Goal: Information Seeking & Learning: Understand process/instructions

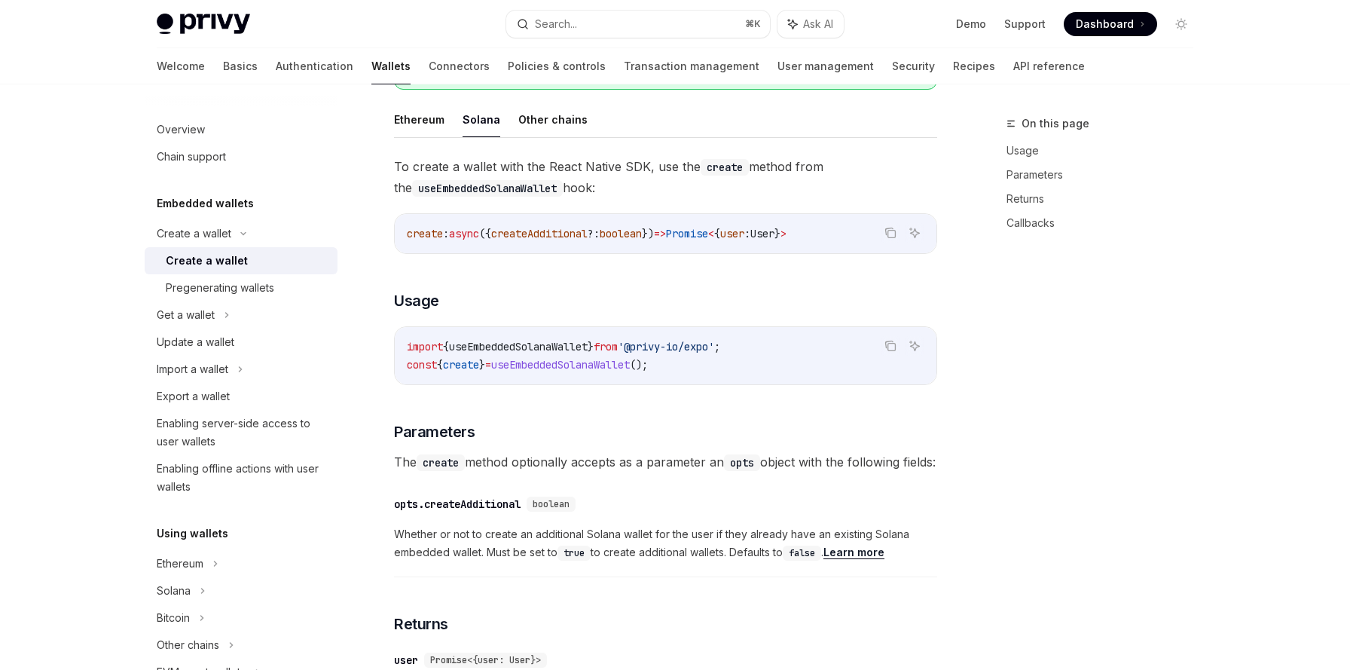
scroll to position [460, 0]
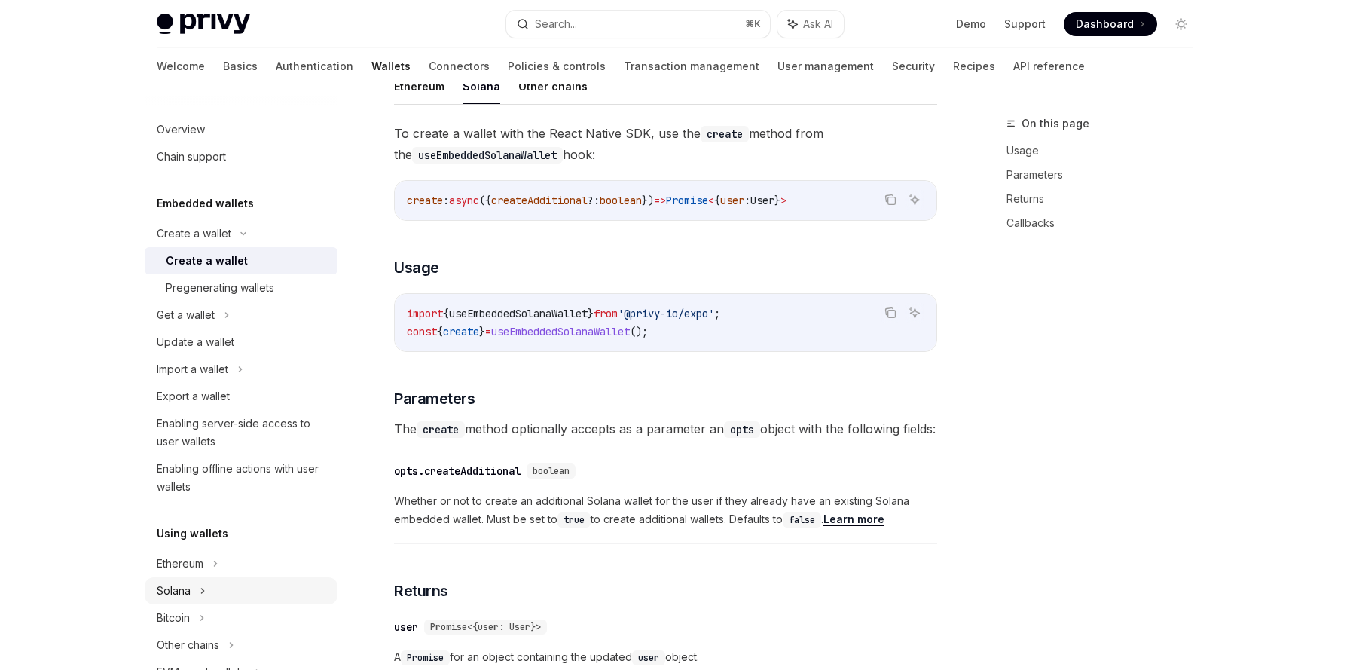
click at [192, 329] on div "Solana" at bounding box center [241, 314] width 193 height 27
type textarea "*"
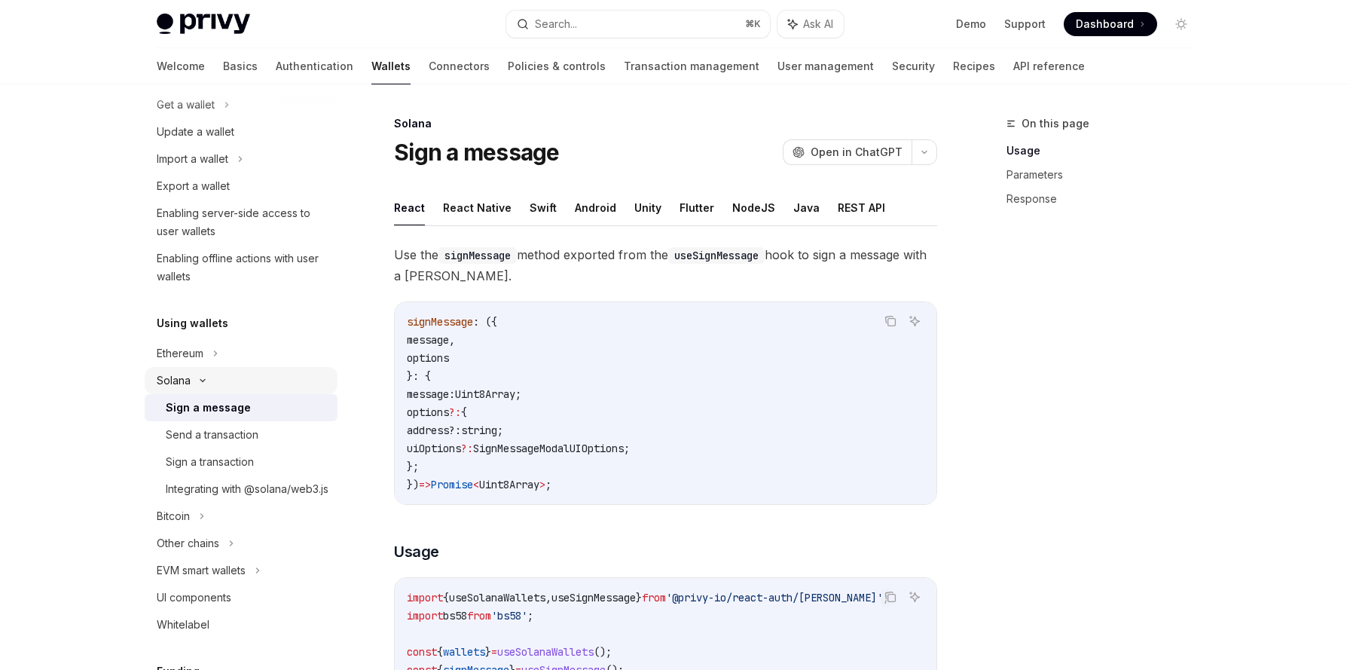
scroll to position [212, 0]
click at [224, 496] on div "Integrating with @solana/web3.js" at bounding box center [247, 487] width 163 height 18
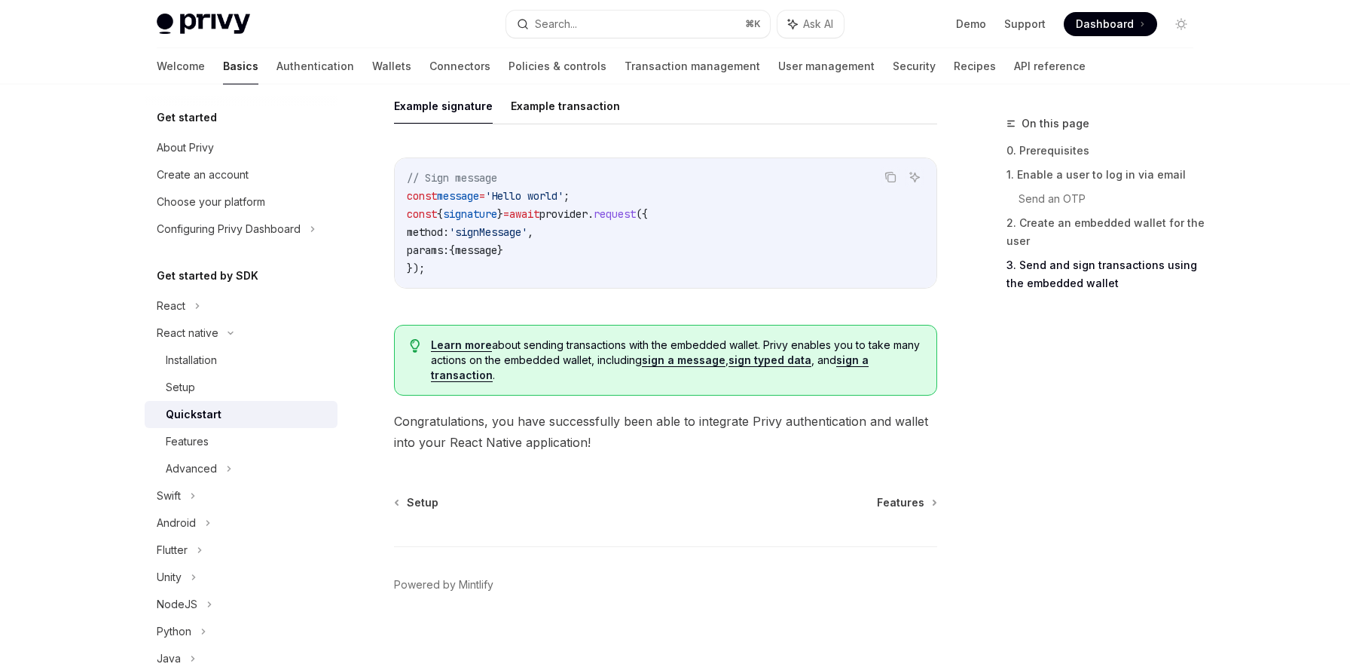
scroll to position [2047, 0]
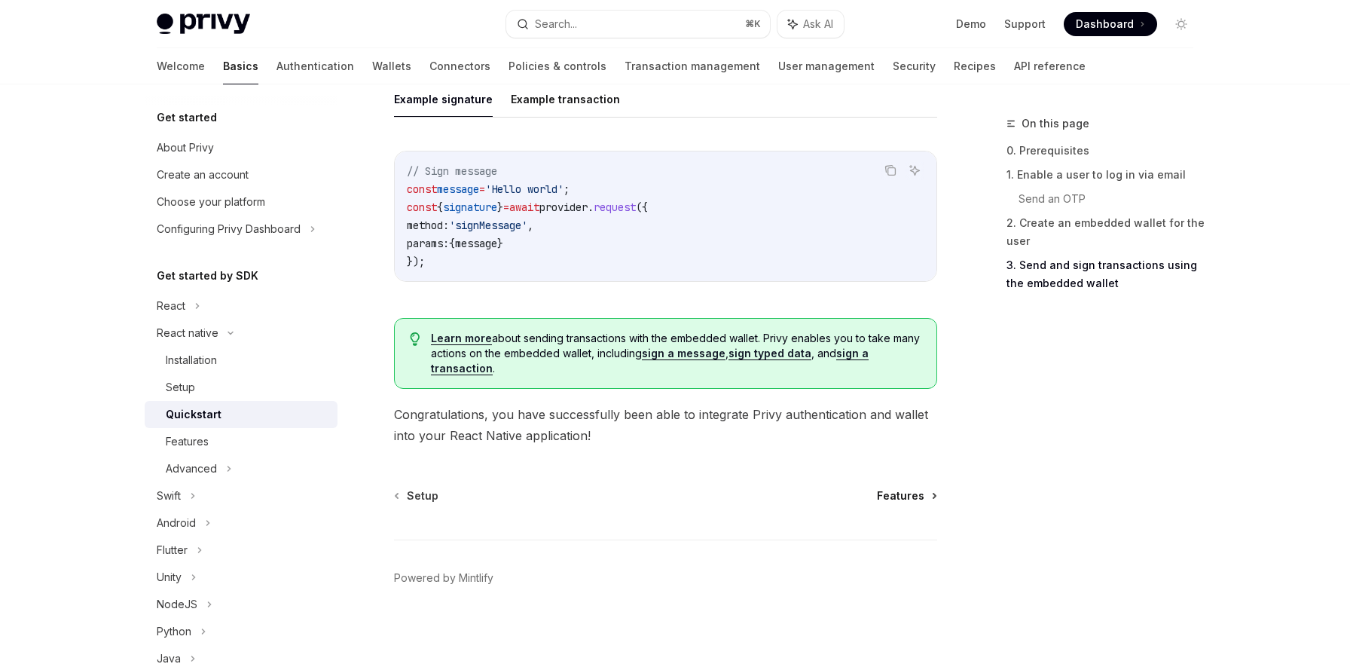
click at [901, 489] on span "Features" at bounding box center [900, 495] width 47 height 15
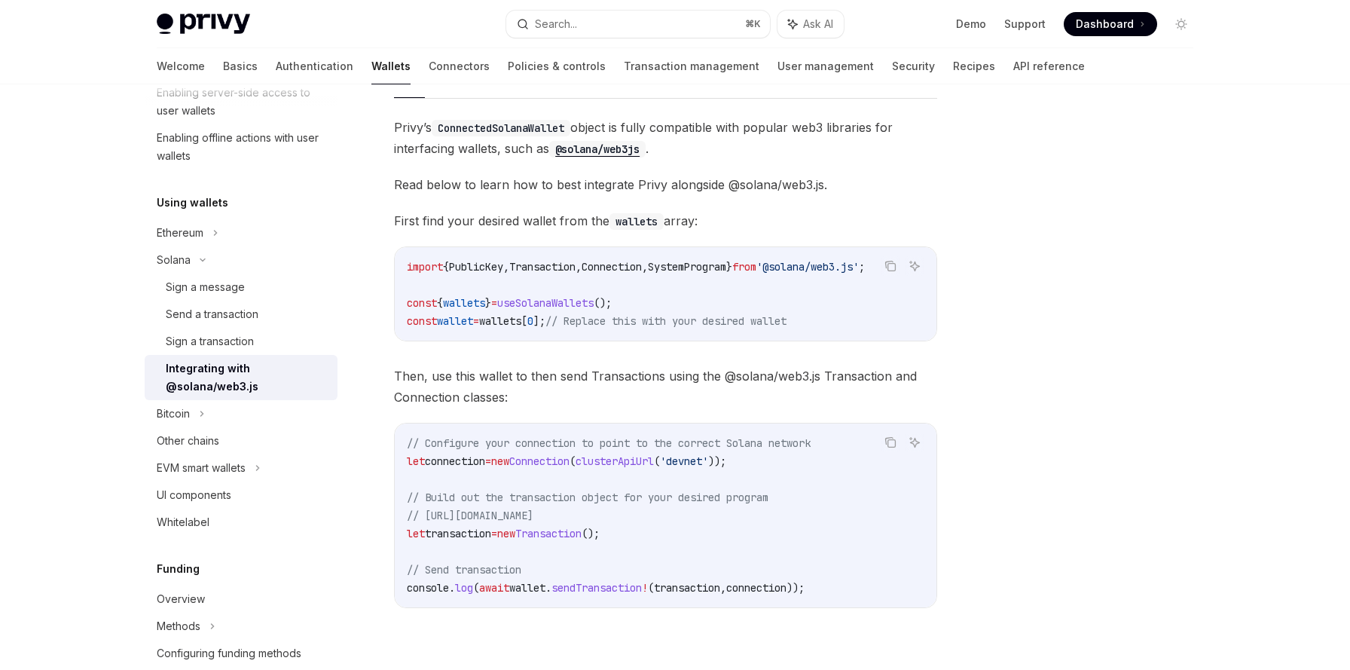
scroll to position [260, 0]
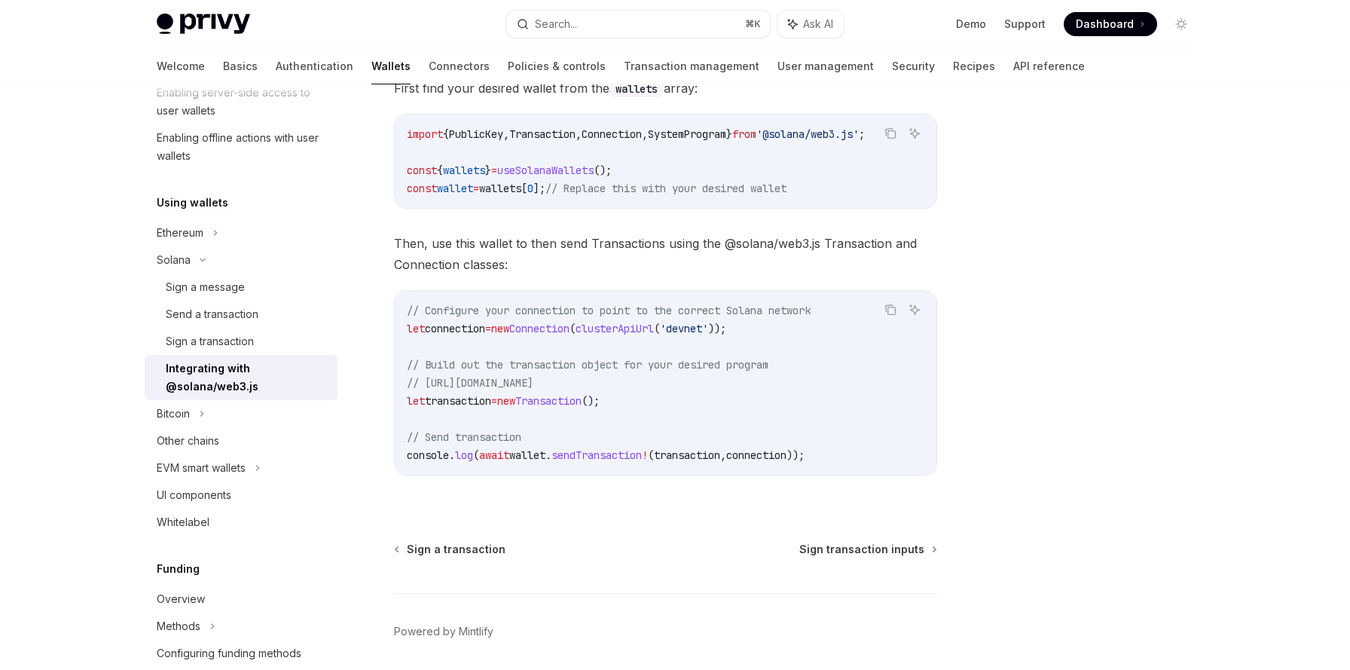
click at [533, 381] on span "// https://solana-foundation.github.io/solana-web3.js/classes/Transaction.html" at bounding box center [470, 383] width 127 height 14
click at [558, 371] on span "// Build out the transaction object for your desired program" at bounding box center [588, 365] width 362 height 14
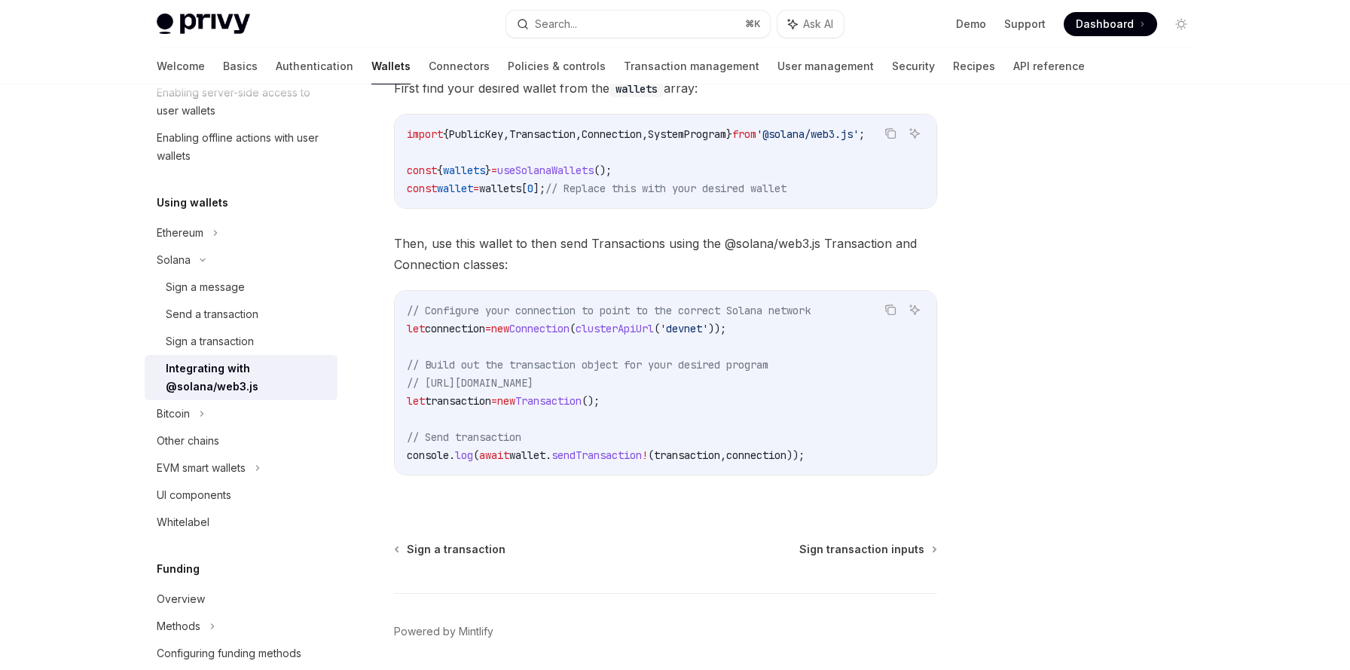
click at [533, 388] on span "// https://solana-foundation.github.io/solana-web3.js/classes/Transaction.html" at bounding box center [470, 383] width 127 height 14
click at [533, 371] on span "// Build out the transaction object for your desired program" at bounding box center [588, 365] width 362 height 14
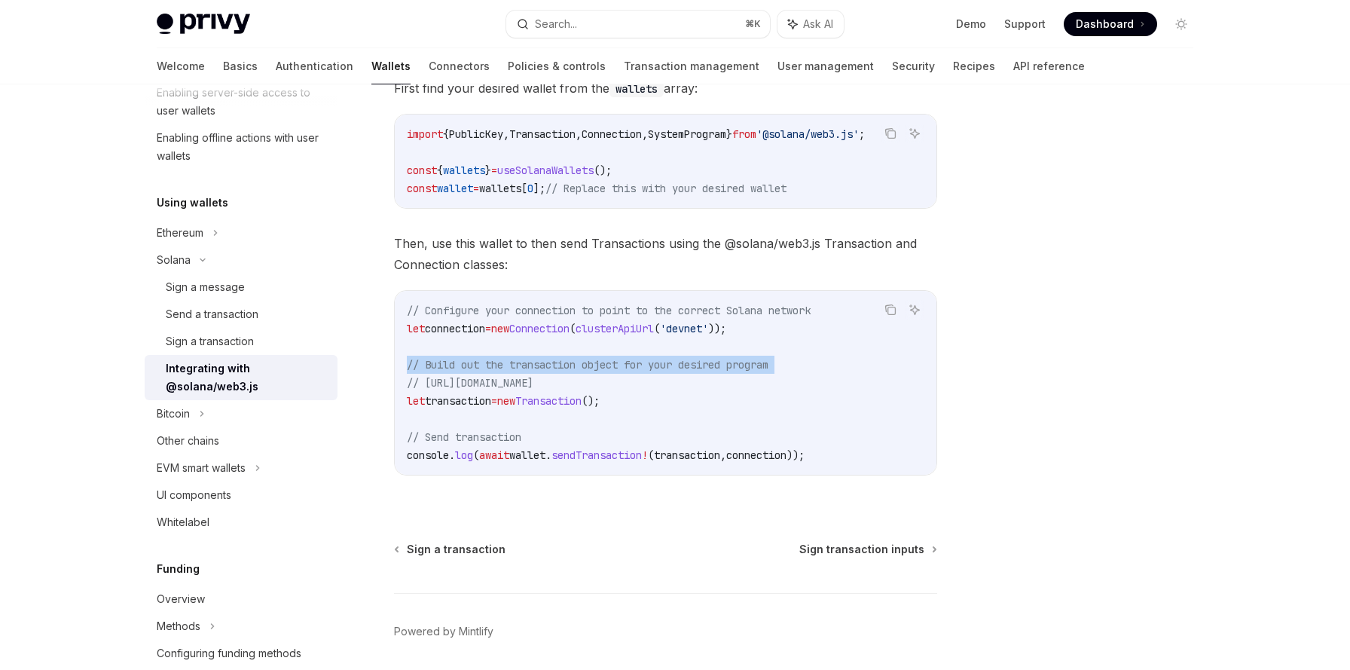
click at [533, 371] on span "// Build out the transaction object for your desired program" at bounding box center [588, 365] width 362 height 14
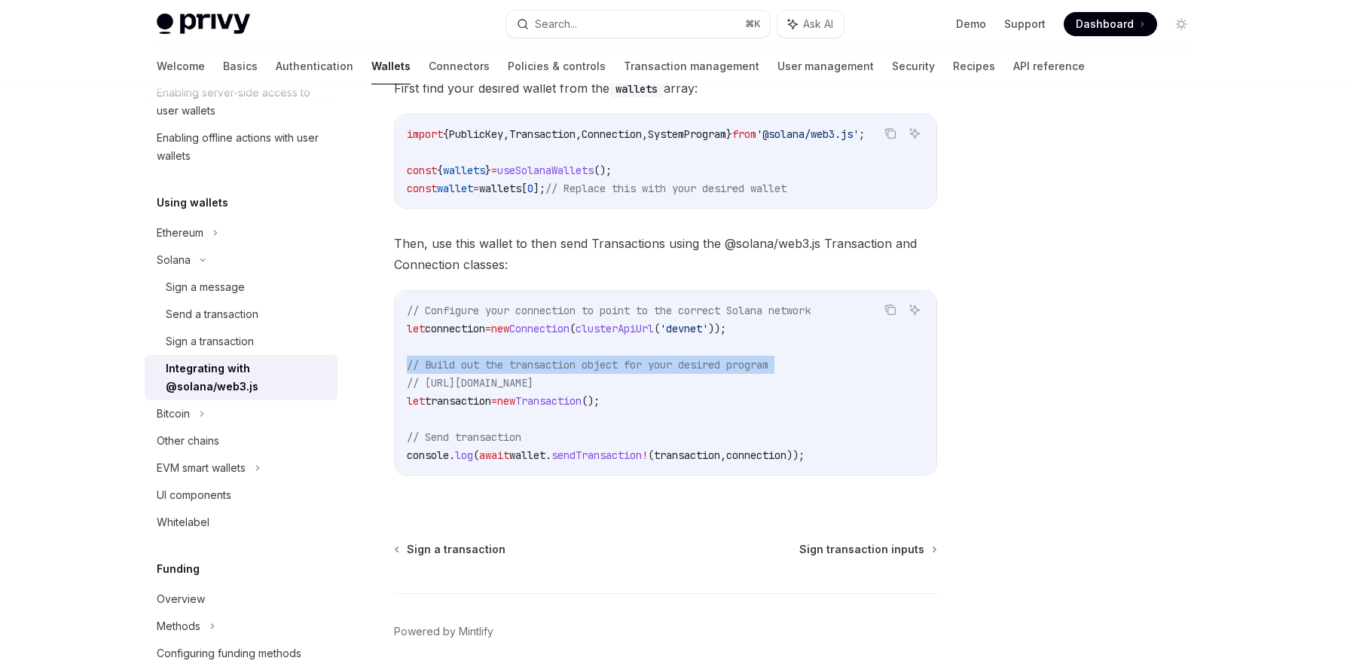
click at [533, 371] on span "// Build out the transaction object for your desired program" at bounding box center [588, 365] width 362 height 14
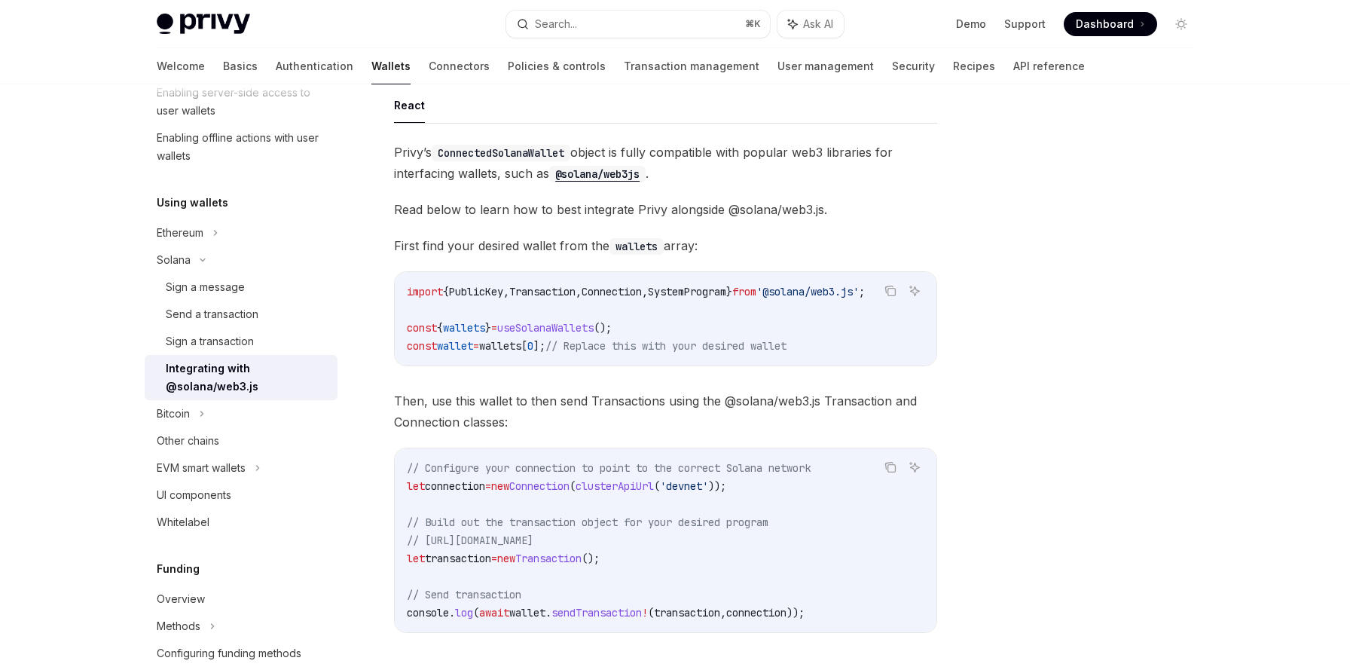
scroll to position [93, 0]
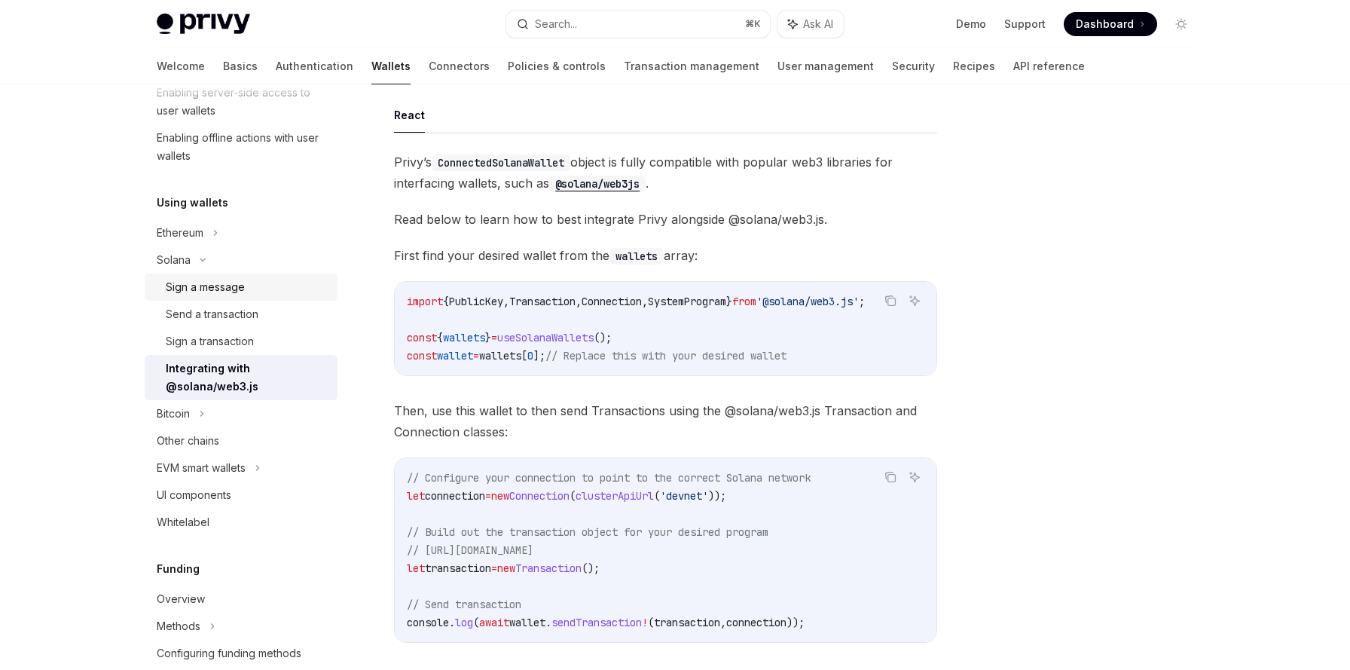
click at [193, 284] on div "Sign a message" at bounding box center [205, 287] width 79 height 18
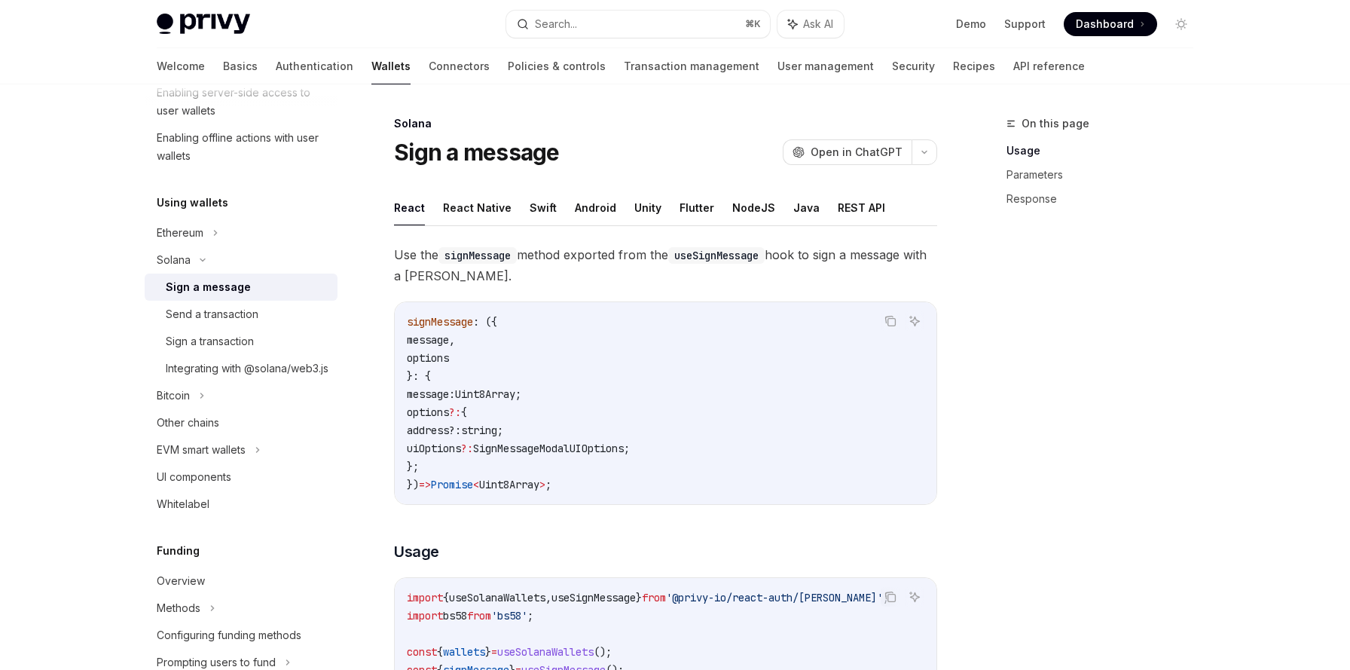
click at [475, 217] on button "React Native" at bounding box center [477, 207] width 69 height 35
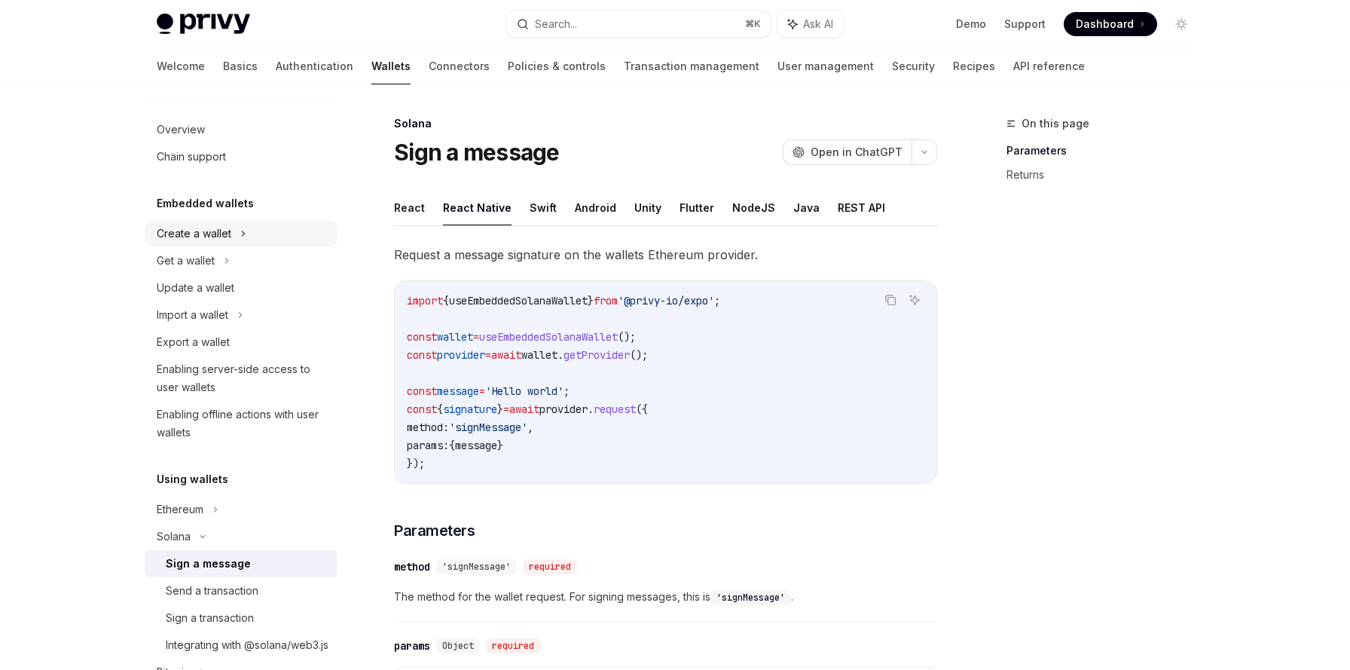
click at [278, 228] on div "Create a wallet" at bounding box center [241, 233] width 193 height 27
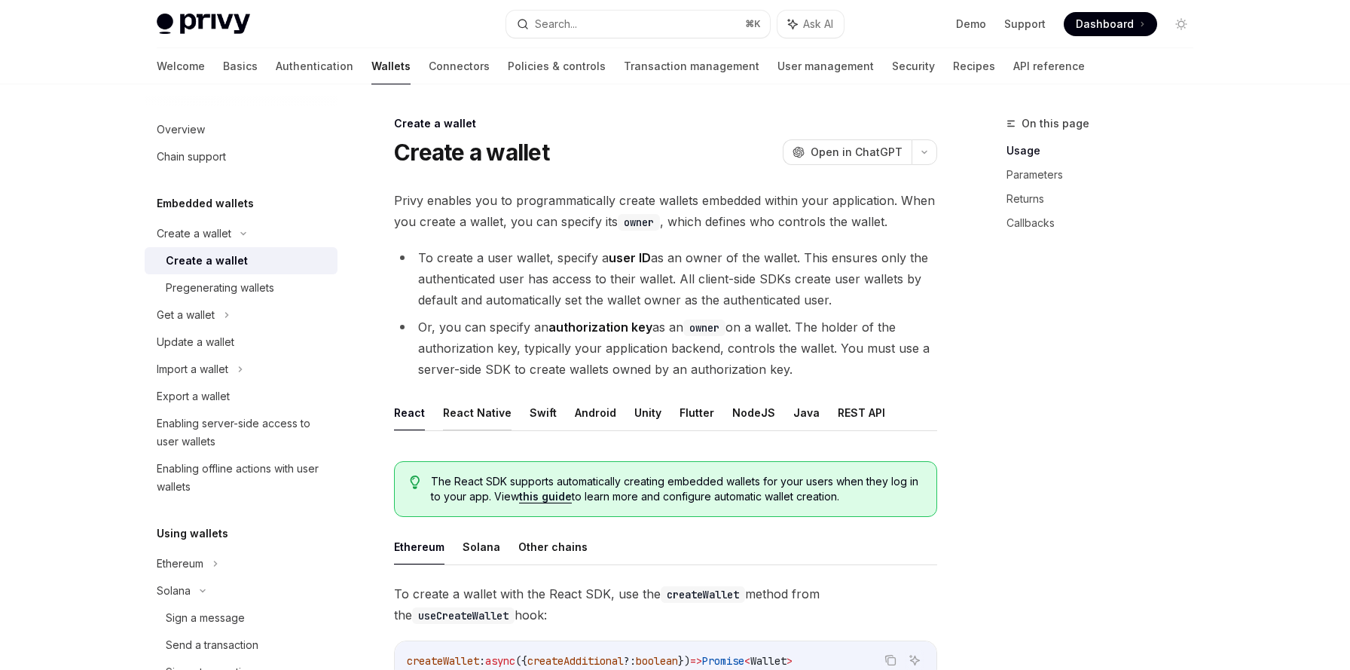
click at [492, 416] on button "React Native" at bounding box center [477, 412] width 69 height 35
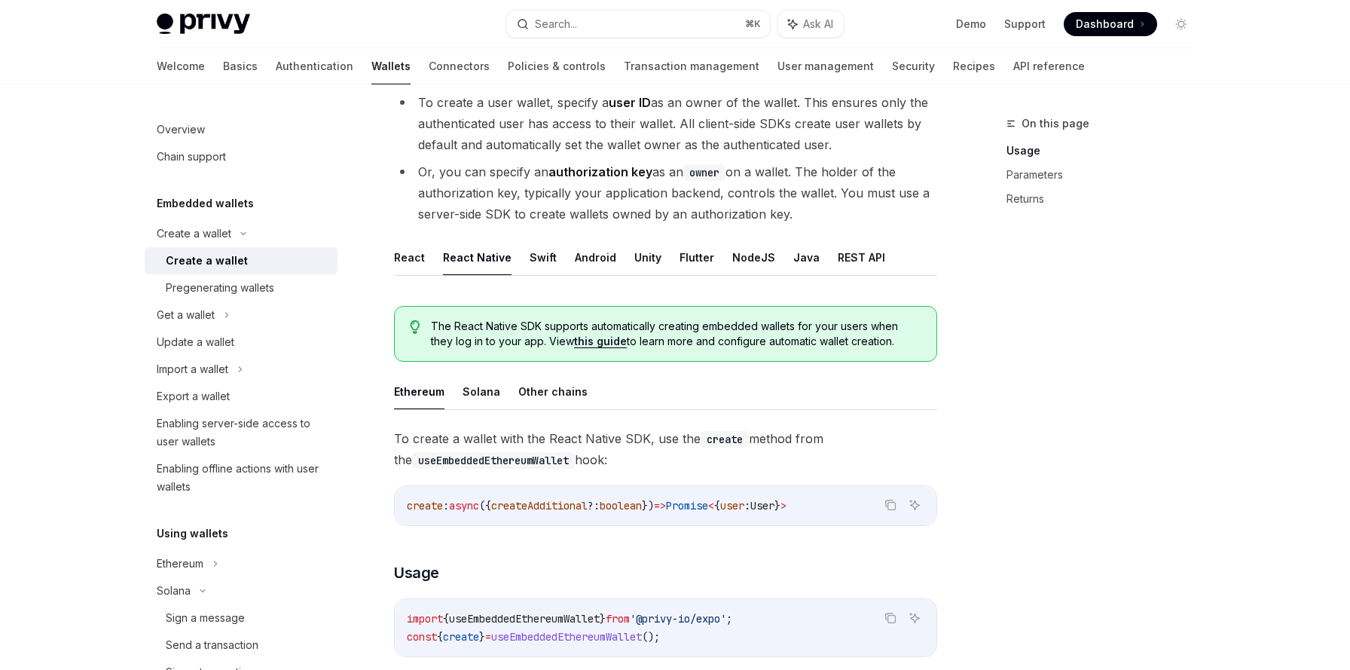
scroll to position [166, 0]
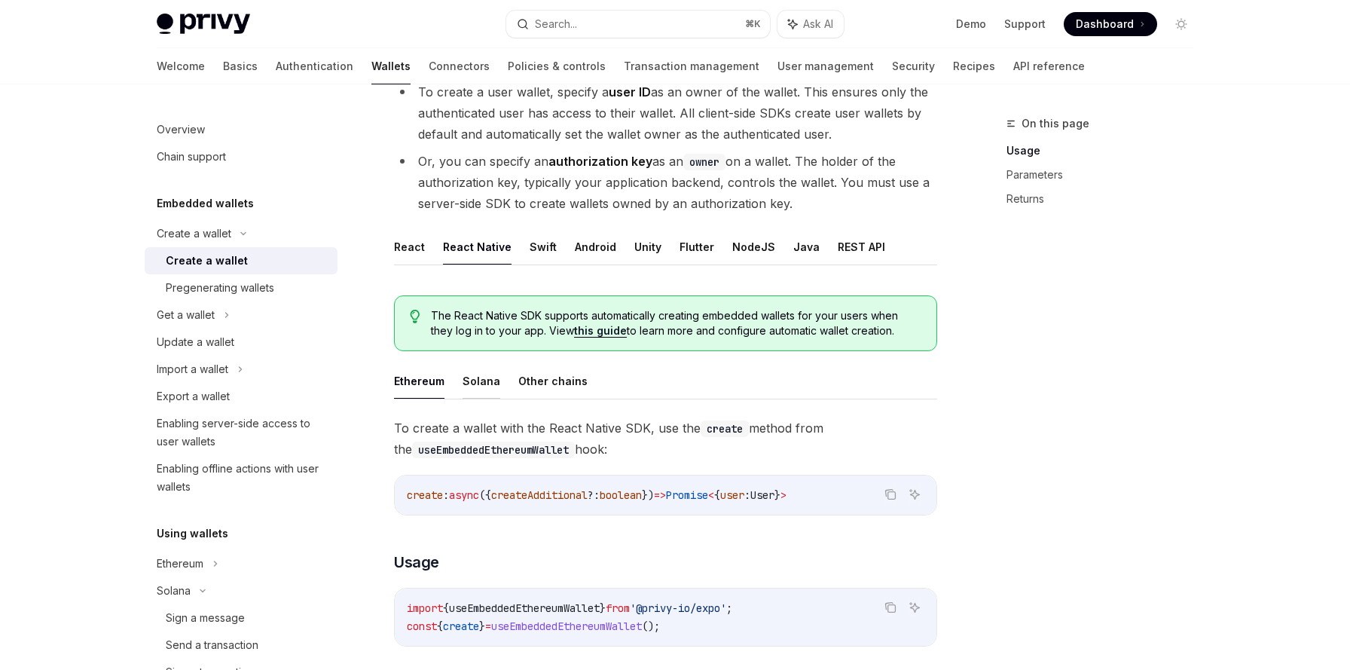
click at [472, 374] on button "Solana" at bounding box center [482, 380] width 38 height 35
click at [426, 382] on button "Ethereum" at bounding box center [419, 380] width 50 height 35
type textarea "*"
click at [565, 606] on span "useEmbeddedEthereumWallet" at bounding box center [524, 608] width 151 height 14
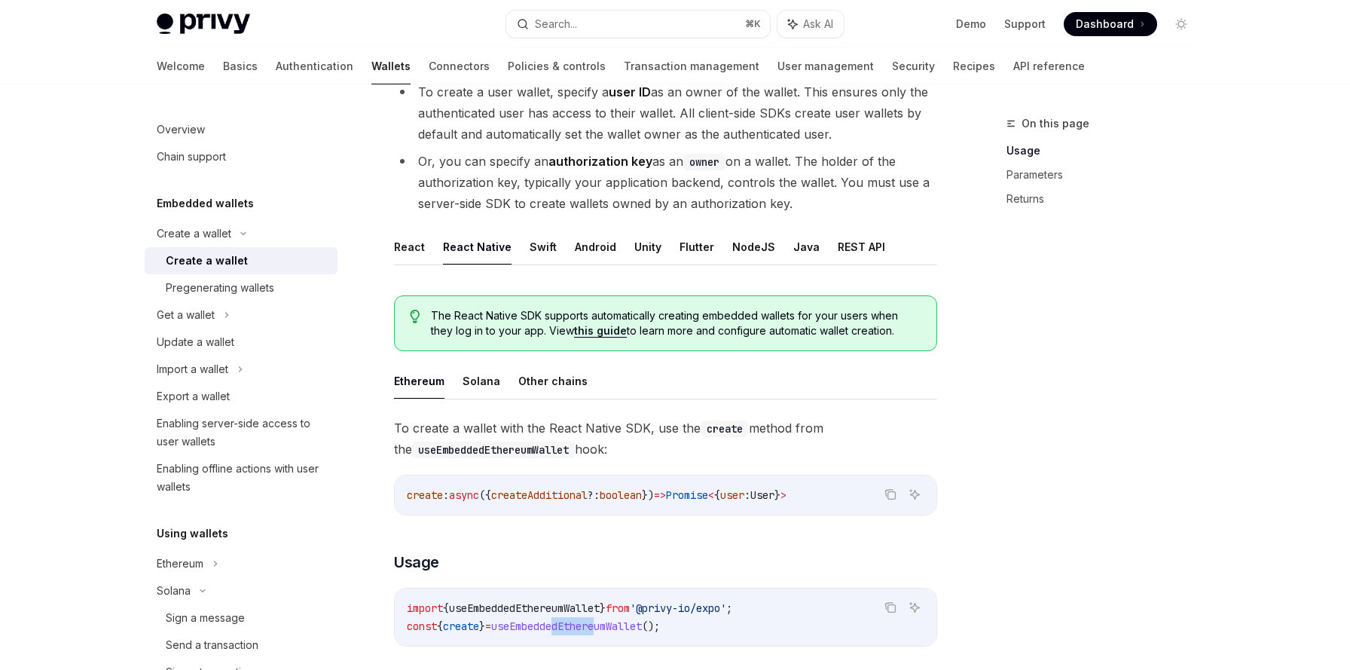
drag, startPoint x: 572, startPoint y: 628, endPoint x: 619, endPoint y: 628, distance: 46.7
click at [619, 628] on span "useEmbeddedEthereumWallet" at bounding box center [566, 626] width 151 height 14
drag, startPoint x: 515, startPoint y: 628, endPoint x: 683, endPoint y: 630, distance: 167.3
click at [660, 630] on span "const { create } = useEmbeddedEthereumWallet ();" at bounding box center [533, 626] width 253 height 14
copy span "useEmbeddedEthereumWallet ()"
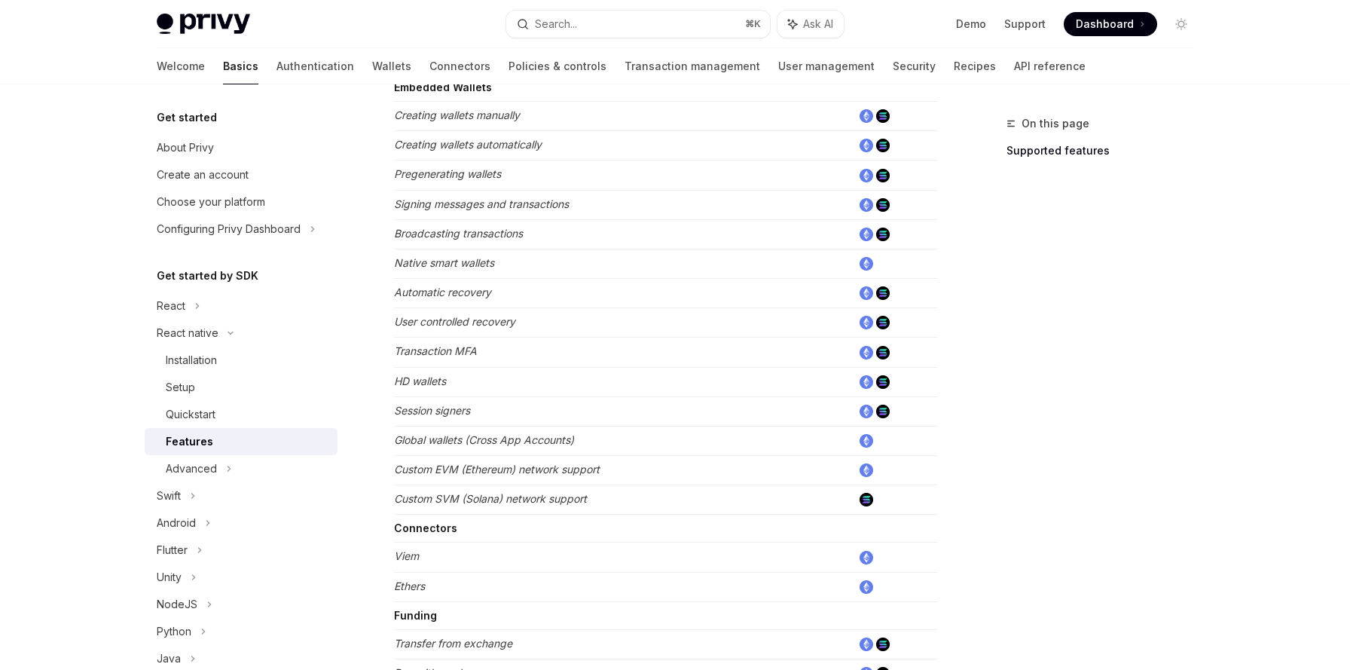
scroll to position [729, 0]
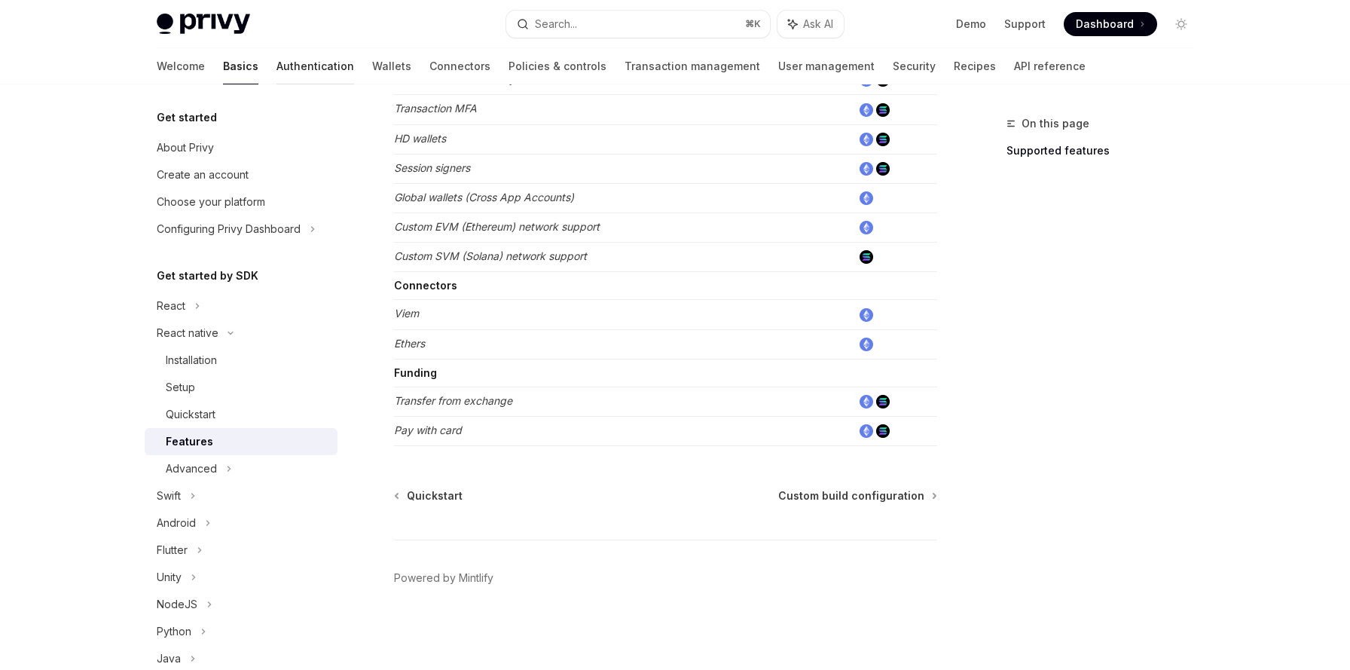
click at [277, 66] on link "Authentication" at bounding box center [316, 66] width 78 height 36
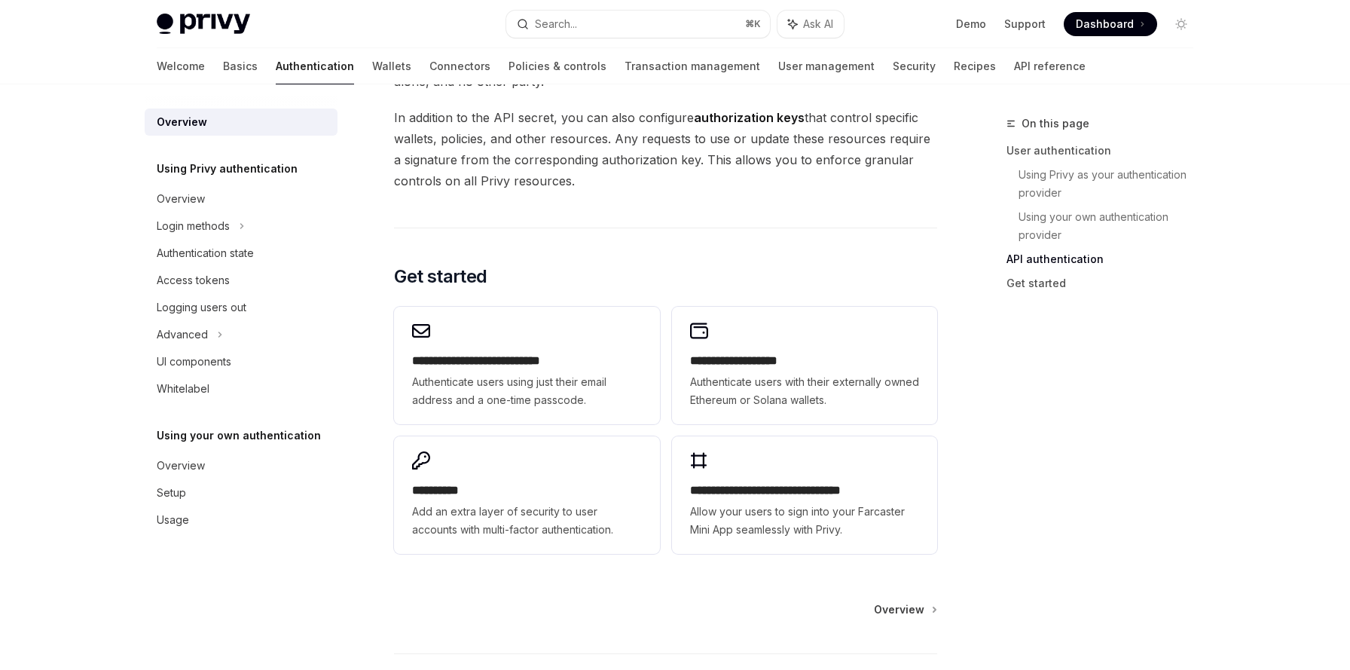
scroll to position [1221, 0]
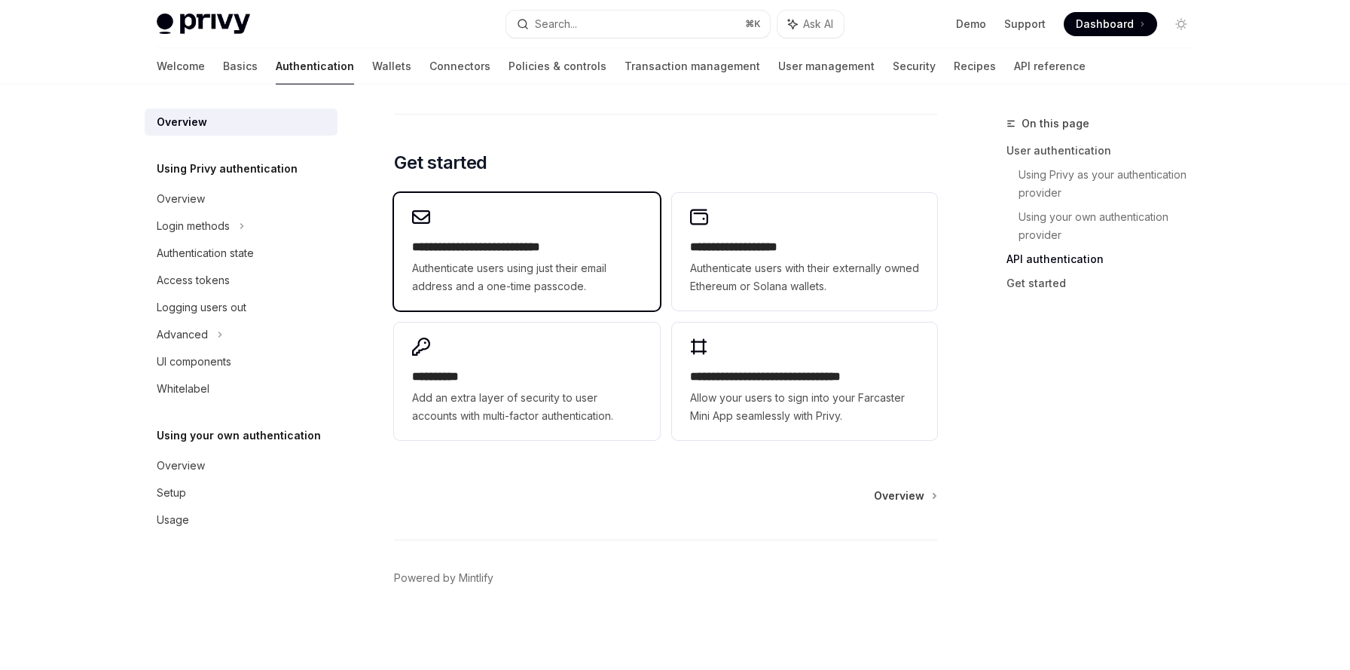
click at [504, 289] on span "Authenticate users using just their email address and a one-time passcode." at bounding box center [526, 277] width 229 height 36
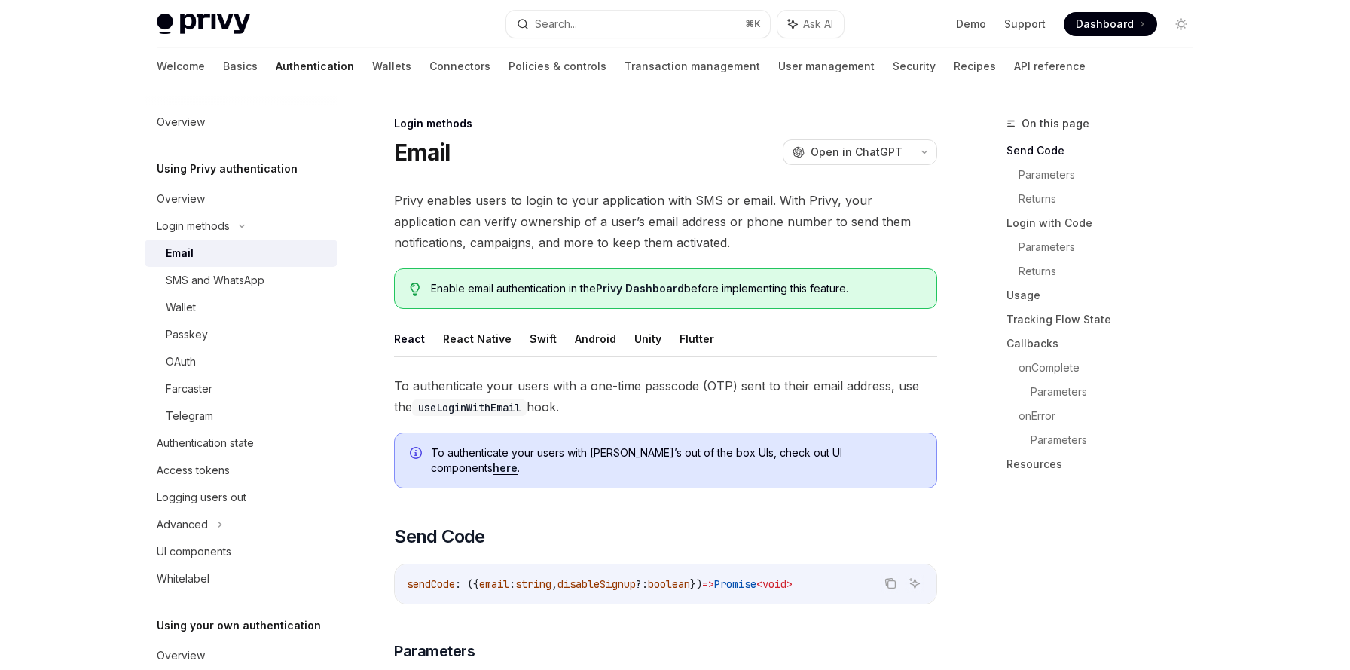
click at [494, 342] on button "React Native" at bounding box center [477, 338] width 69 height 35
type textarea "*"
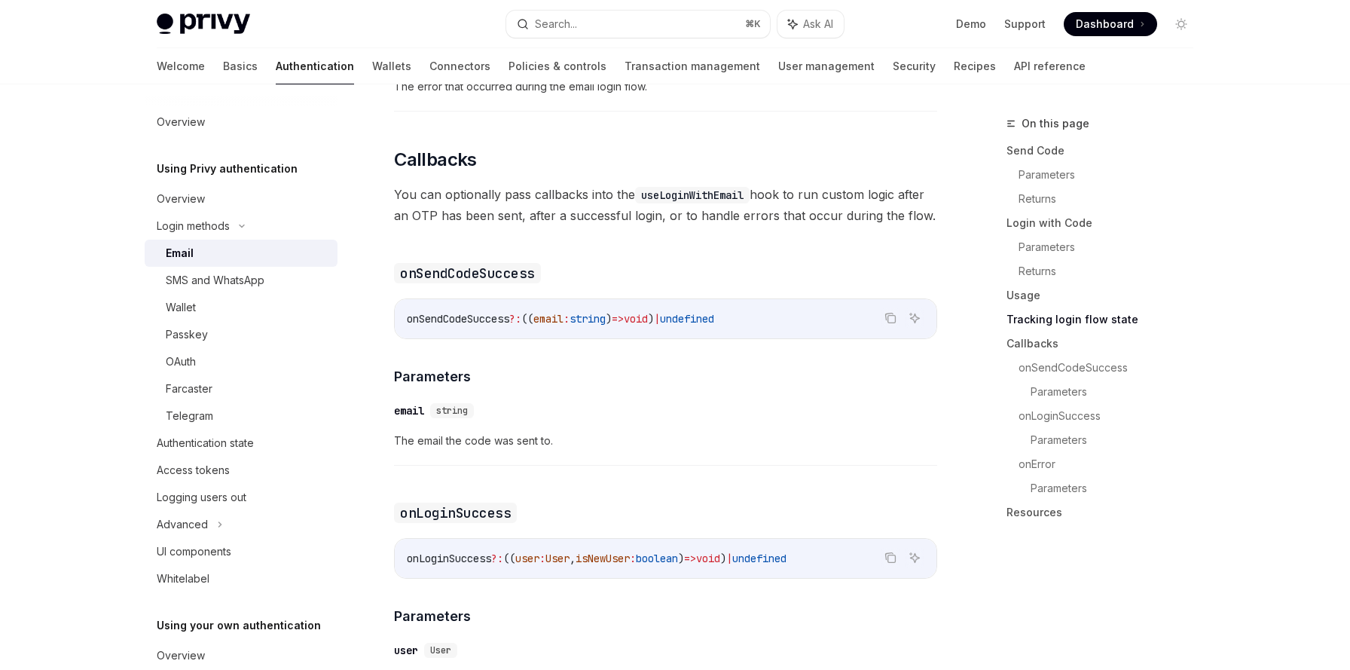
scroll to position [2213, 0]
